Goal: Task Accomplishment & Management: Use online tool/utility

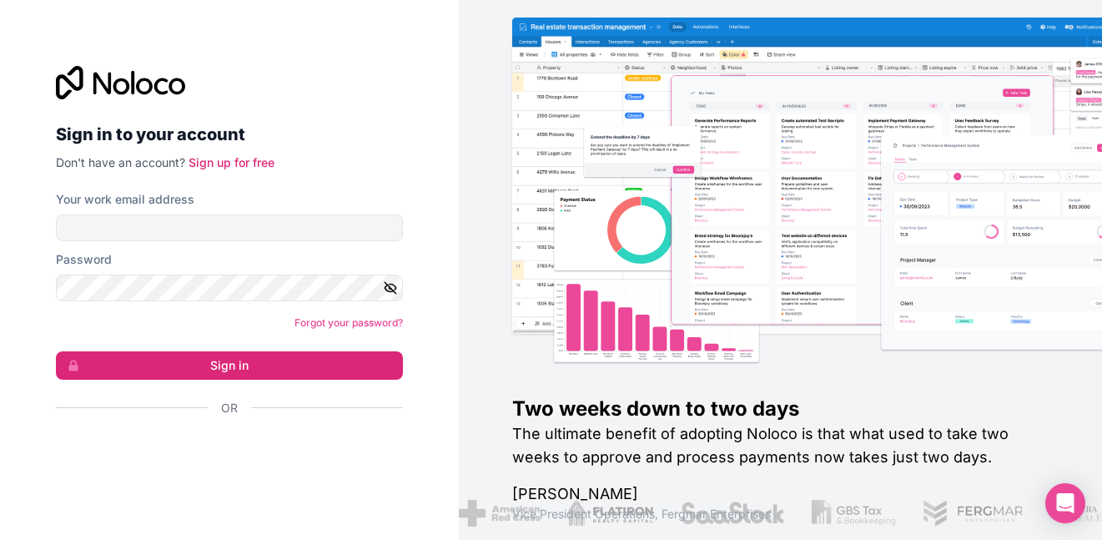
type input "[EMAIL_ADDRESS][DOMAIN_NAME]"
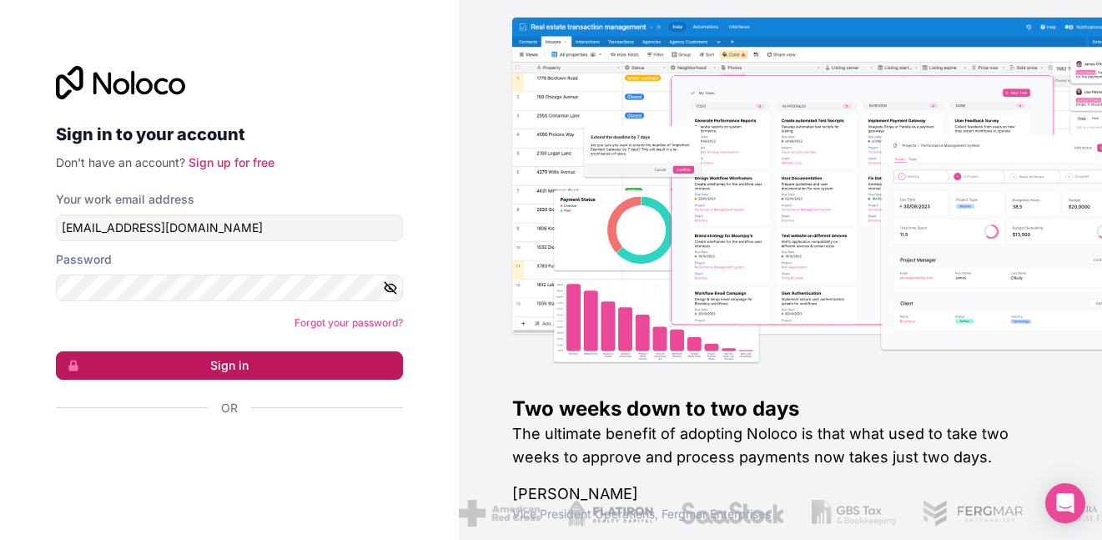
click at [216, 371] on button "Sign in" at bounding box center [229, 365] width 347 height 28
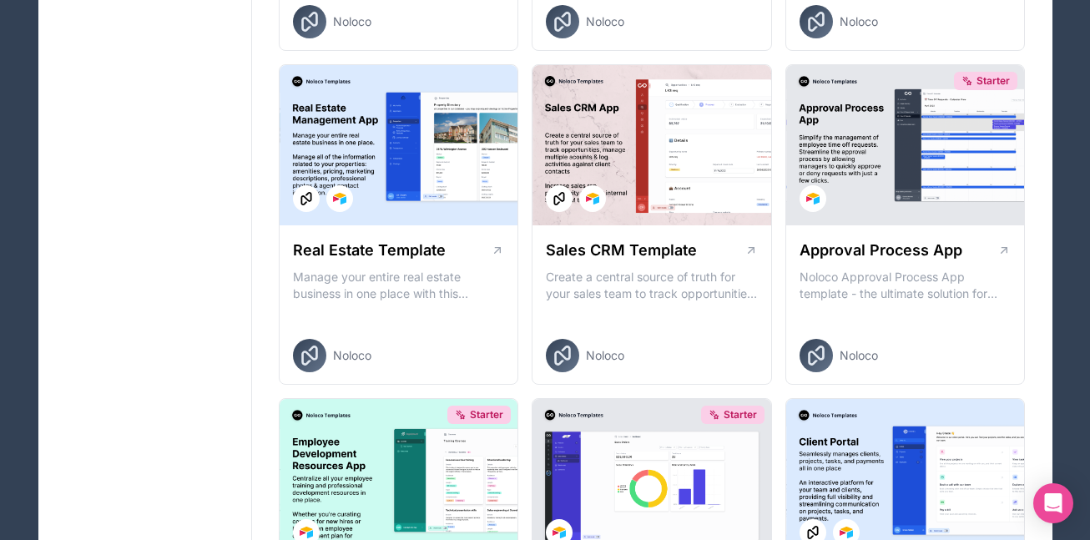
scroll to position [1111, 0]
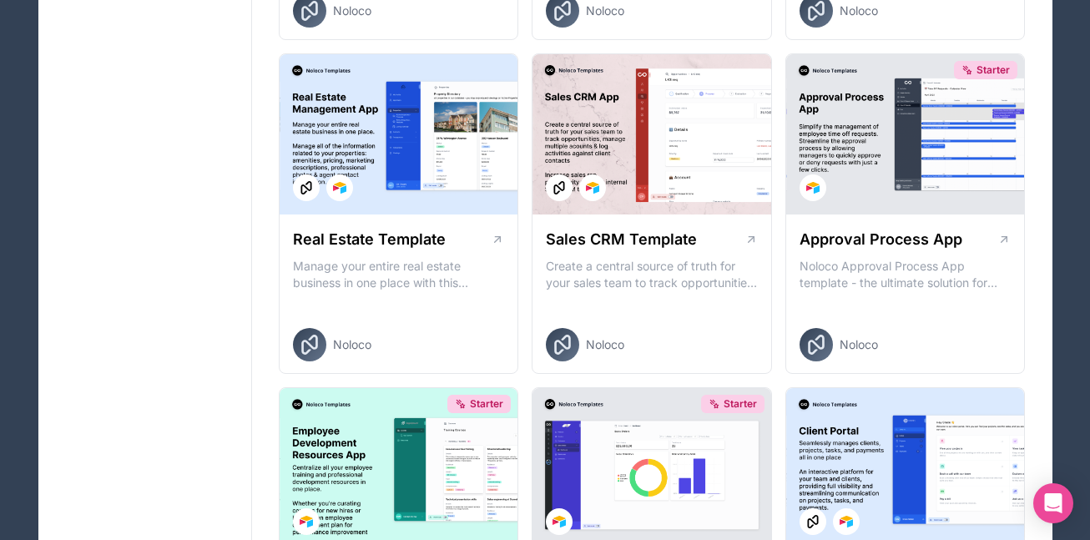
drag, startPoint x: 724, startPoint y: 220, endPoint x: 164, endPoint y: 230, distance: 559.9
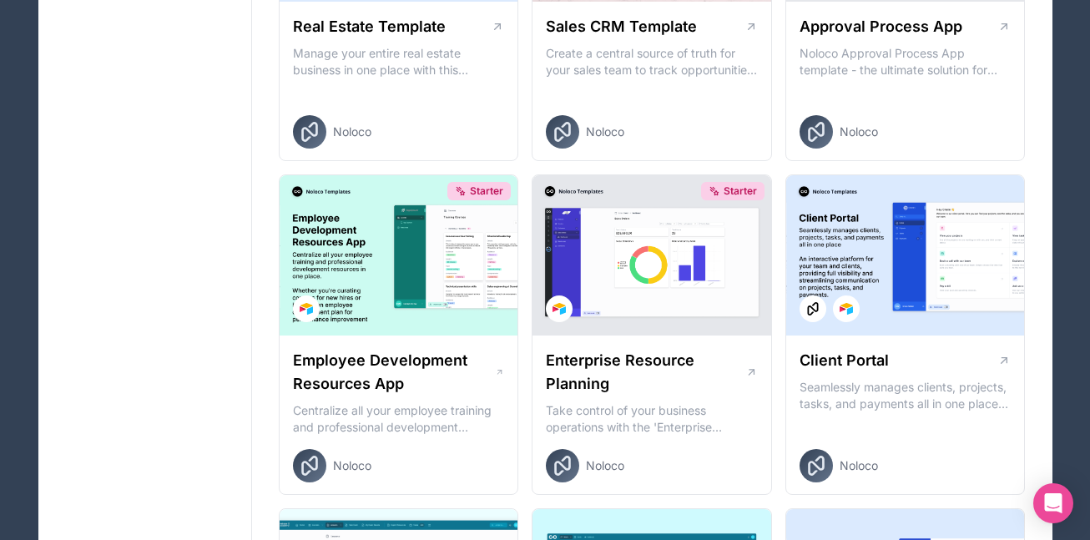
scroll to position [1005, 0]
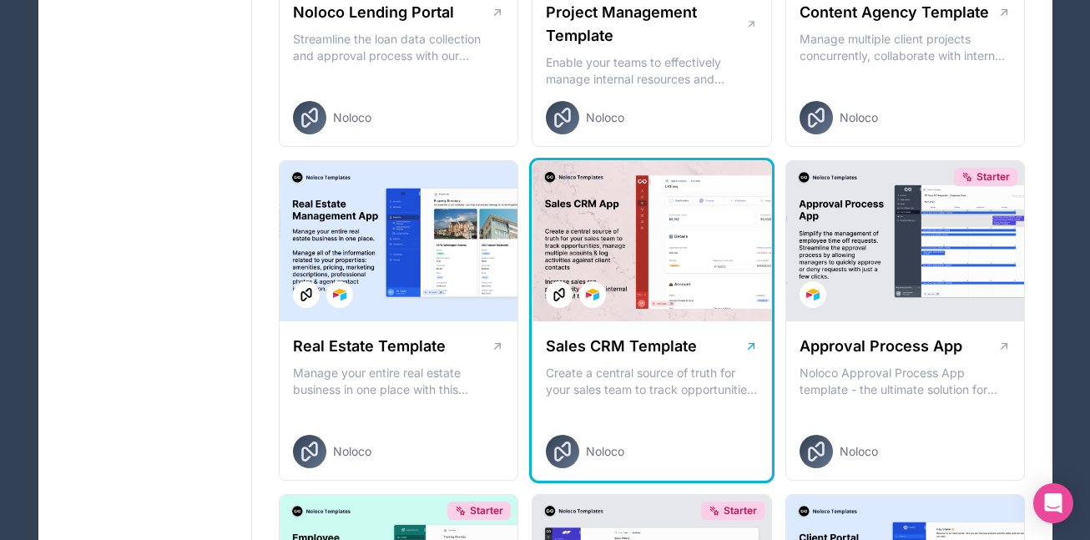
click at [615, 390] on p "Create a central source of truth for your sales team to track opportunities, ma…" at bounding box center [652, 381] width 212 height 33
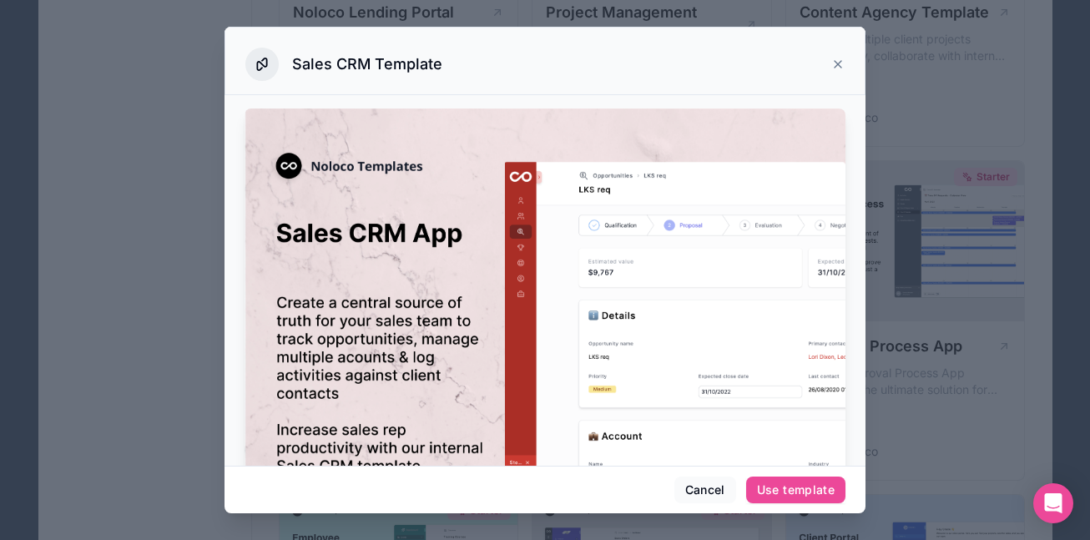
click at [840, 73] on div "Sales CRM Template" at bounding box center [544, 64] width 599 height 33
click at [841, 67] on icon at bounding box center [837, 64] width 13 height 13
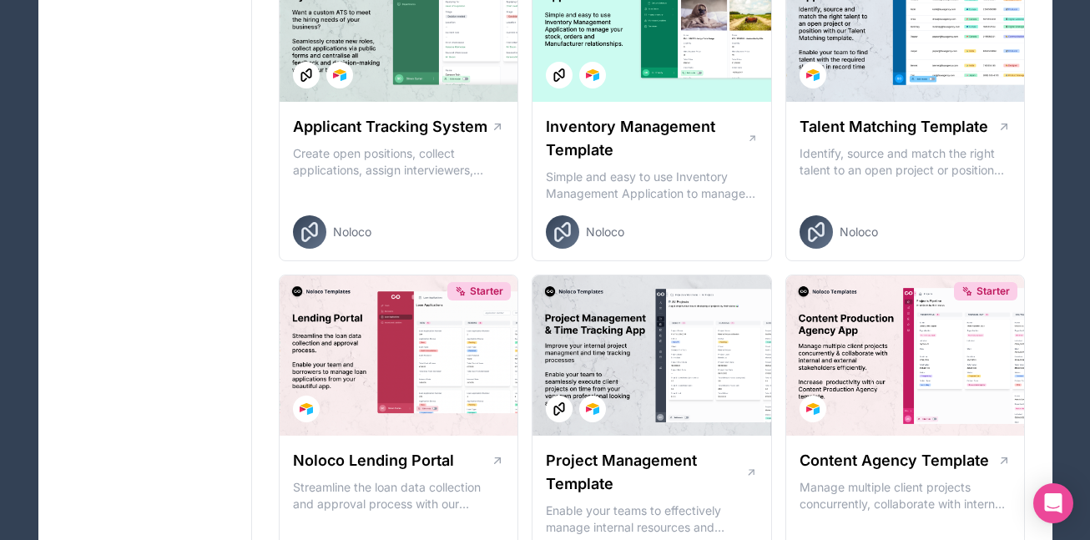
scroll to position [546, 0]
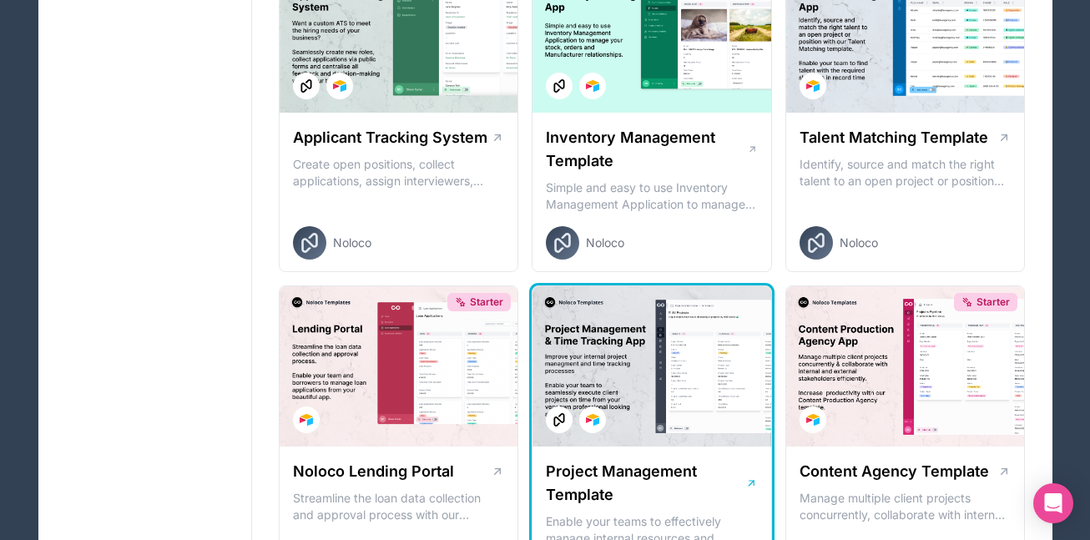
click at [680, 340] on div at bounding box center [651, 366] width 239 height 160
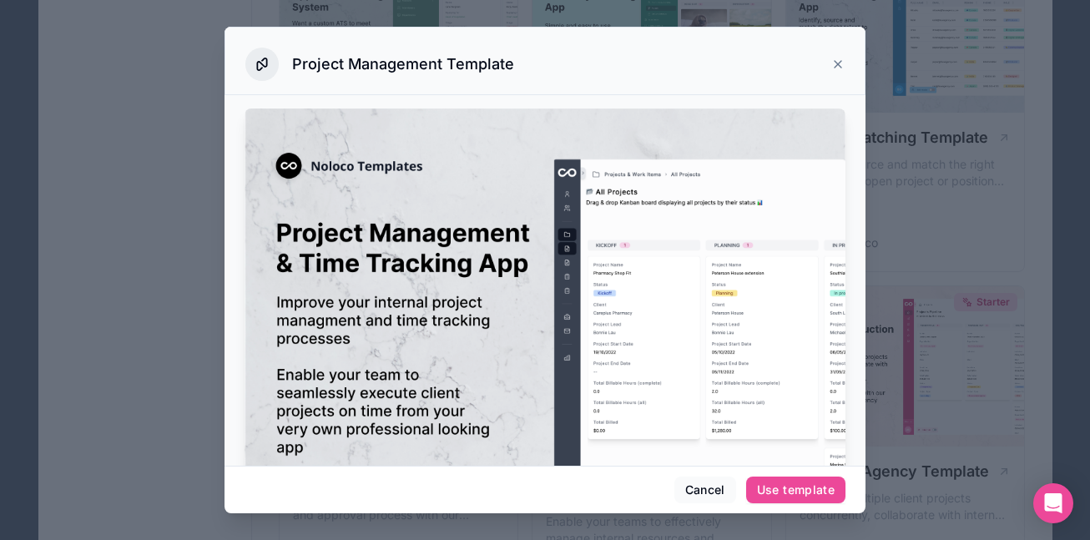
click at [920, 277] on div at bounding box center [545, 270] width 1090 height 540
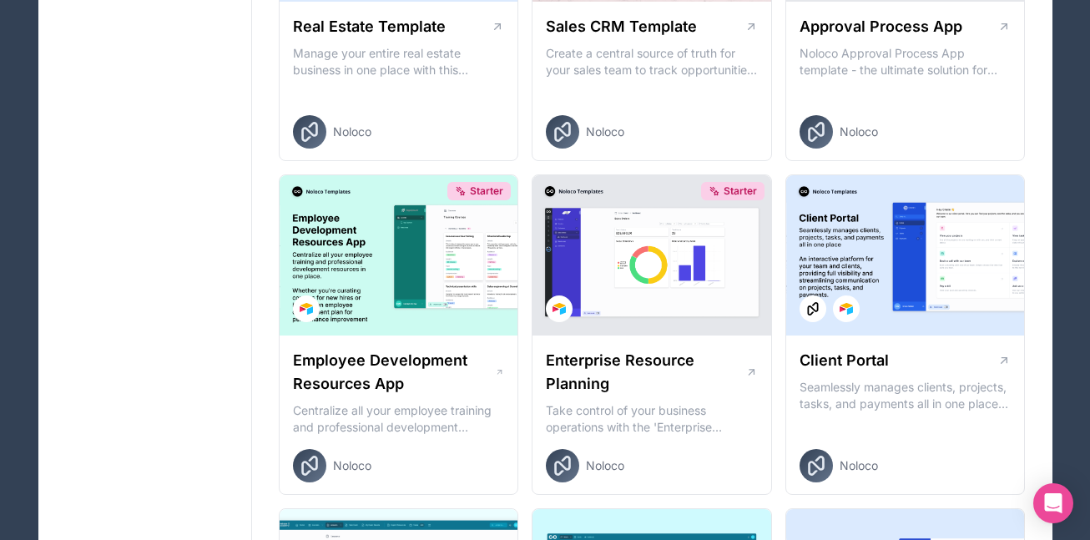
scroll to position [1330, 0]
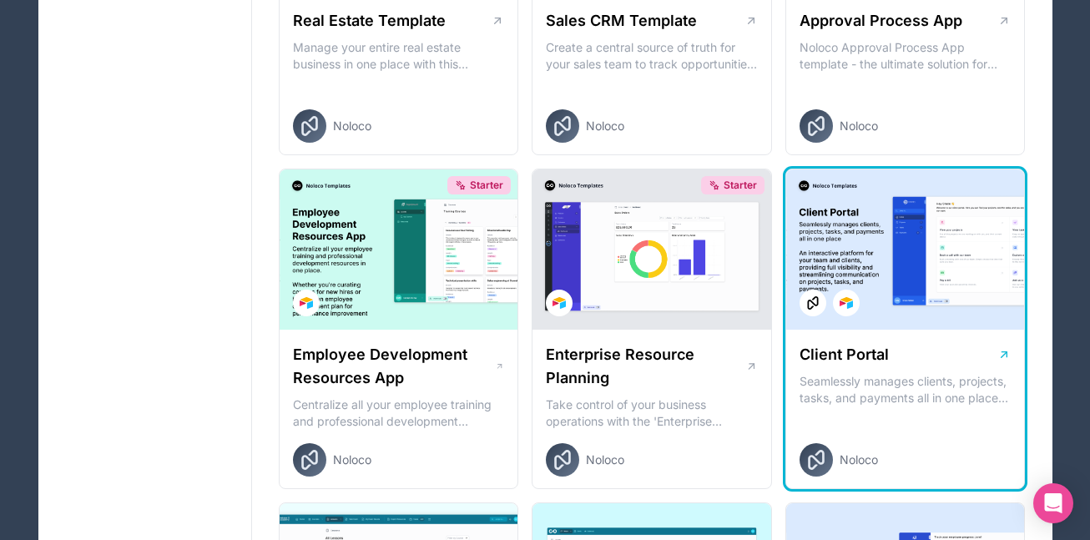
click at [848, 265] on div at bounding box center [905, 249] width 239 height 160
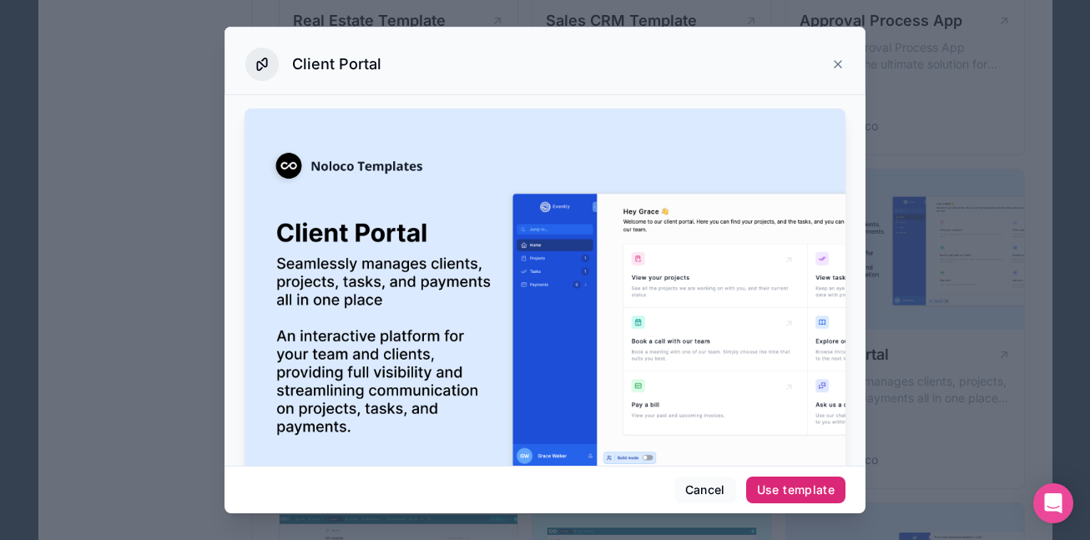
click at [768, 483] on div "Use template" at bounding box center [796, 489] width 78 height 15
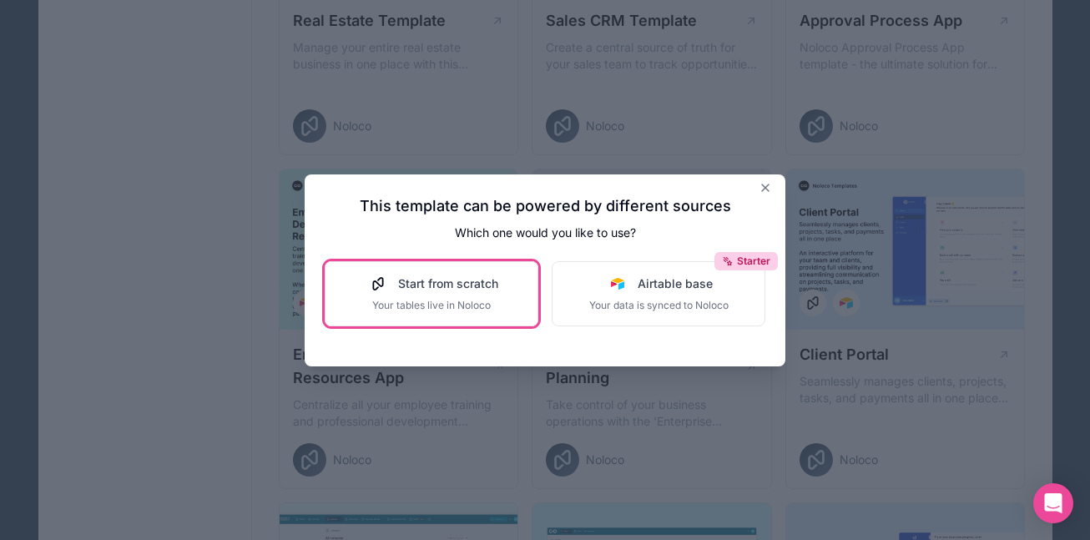
click at [504, 301] on button "Start from scratch Your tables live in Noloco" at bounding box center [432, 293] width 214 height 65
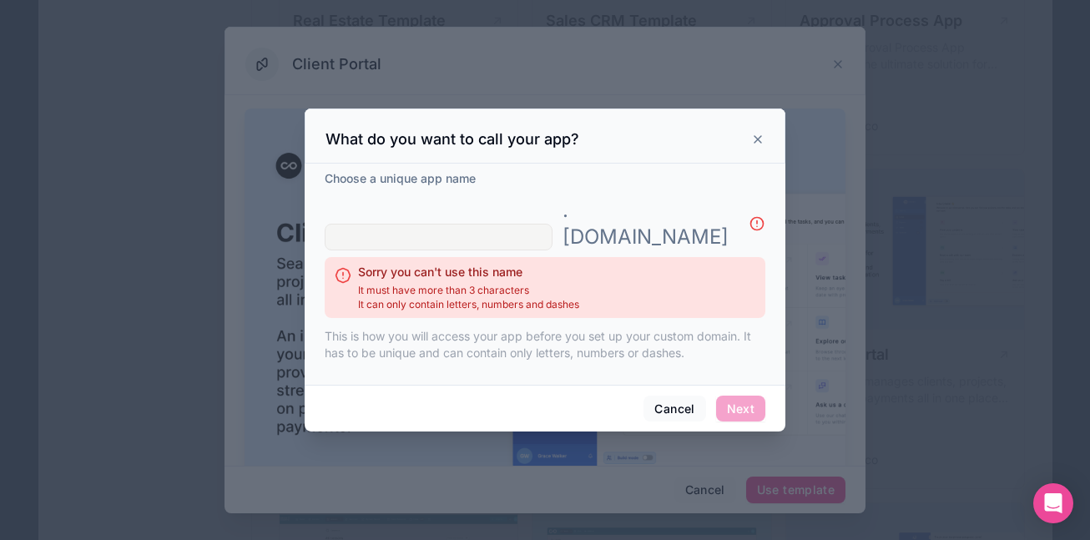
click at [517, 229] on input "text" at bounding box center [439, 237] width 228 height 27
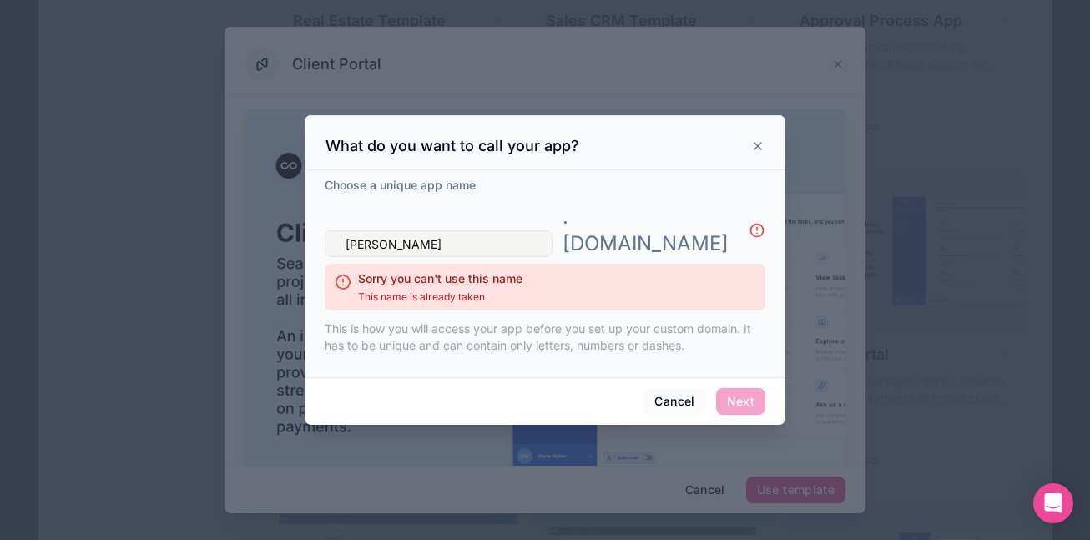
type input "[PERSON_NAME]"
click at [758, 156] on div "What do you want to call your app?" at bounding box center [544, 146] width 439 height 20
click at [761, 149] on icon at bounding box center [757, 146] width 7 height 7
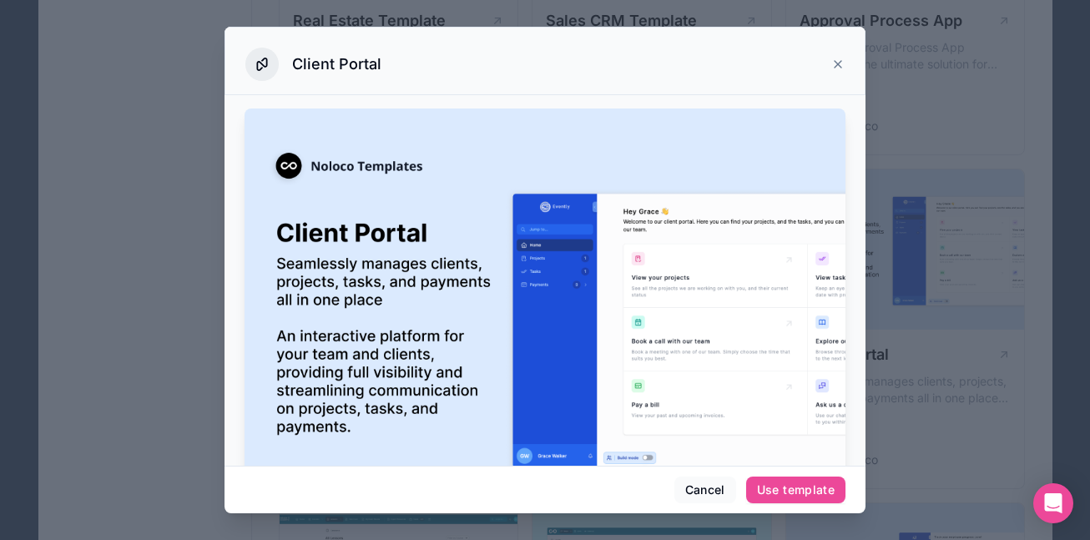
click at [840, 59] on icon at bounding box center [837, 64] width 13 height 13
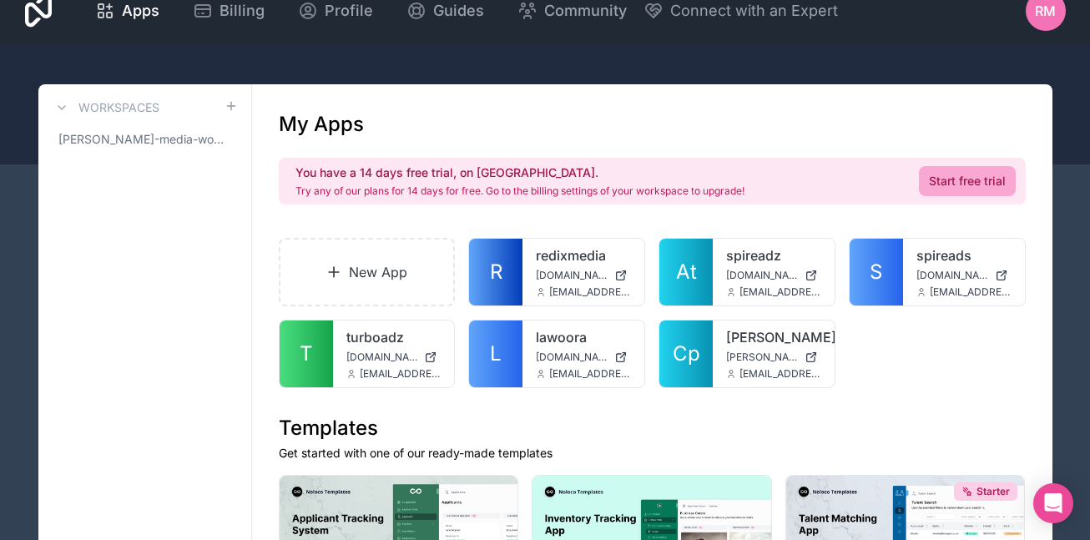
scroll to position [28, 0]
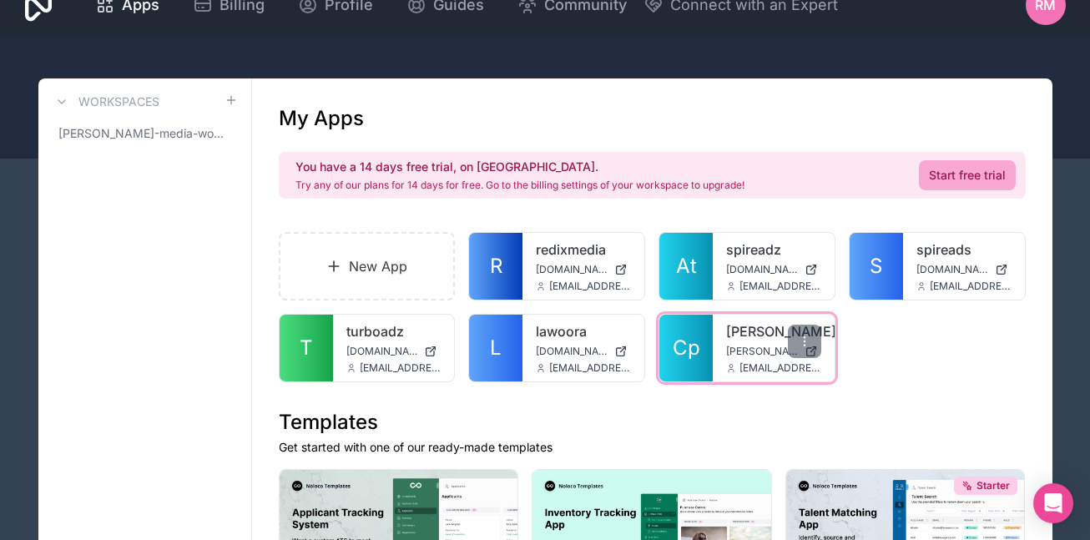
click at [701, 357] on link "Cp" at bounding box center [685, 348] width 53 height 67
